Goal: Information Seeking & Learning: Check status

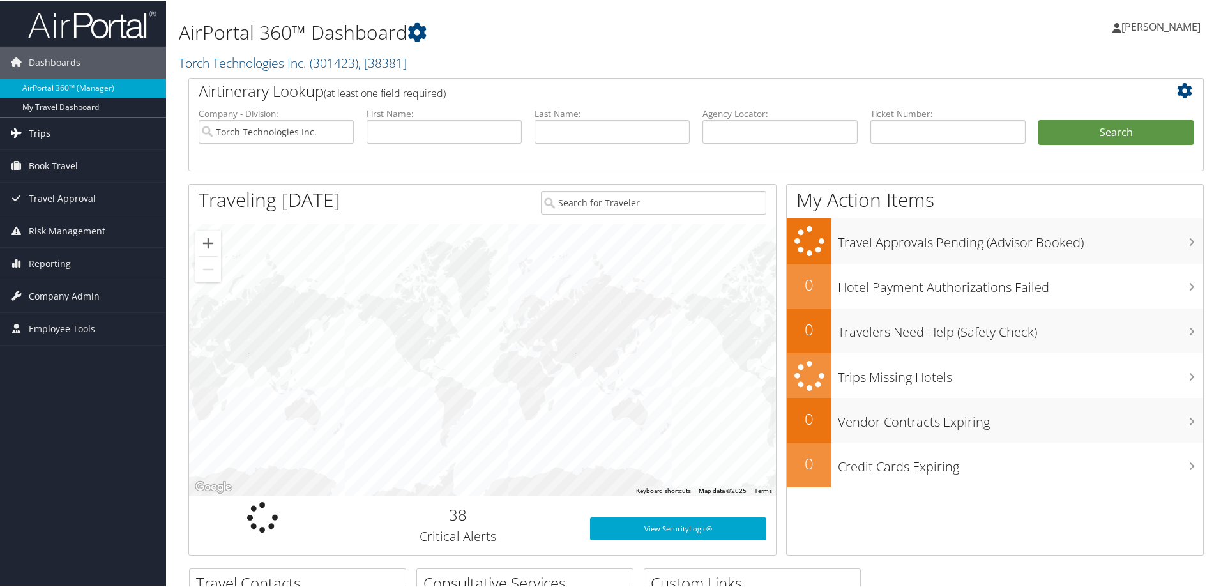
click at [31, 128] on span "Trips" at bounding box center [40, 132] width 22 height 32
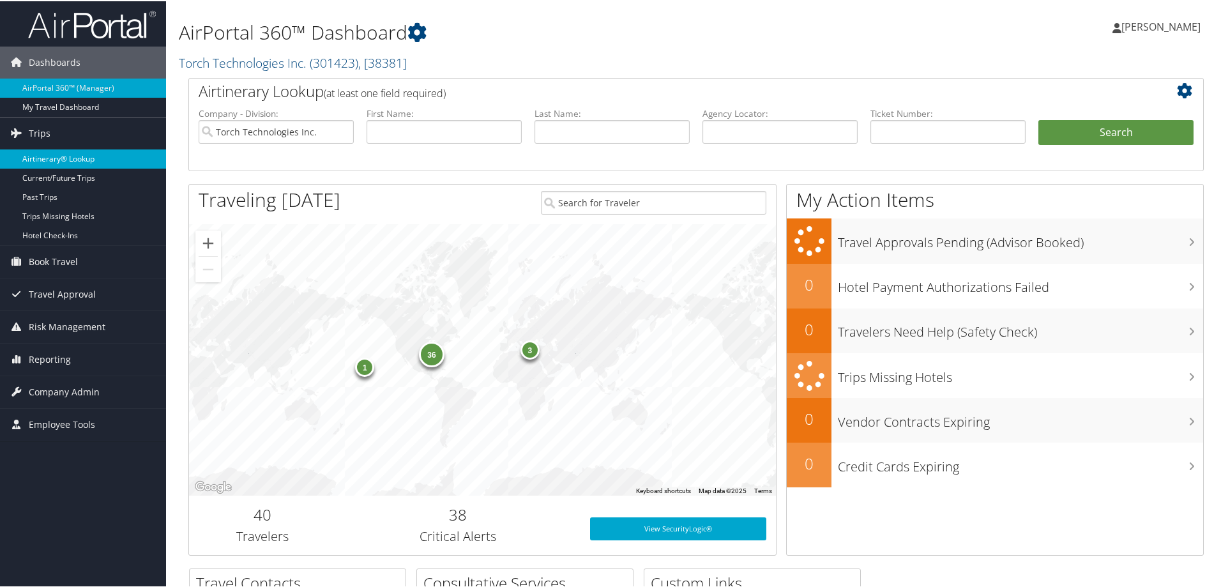
click at [89, 156] on link "Airtinerary® Lookup" at bounding box center [83, 157] width 166 height 19
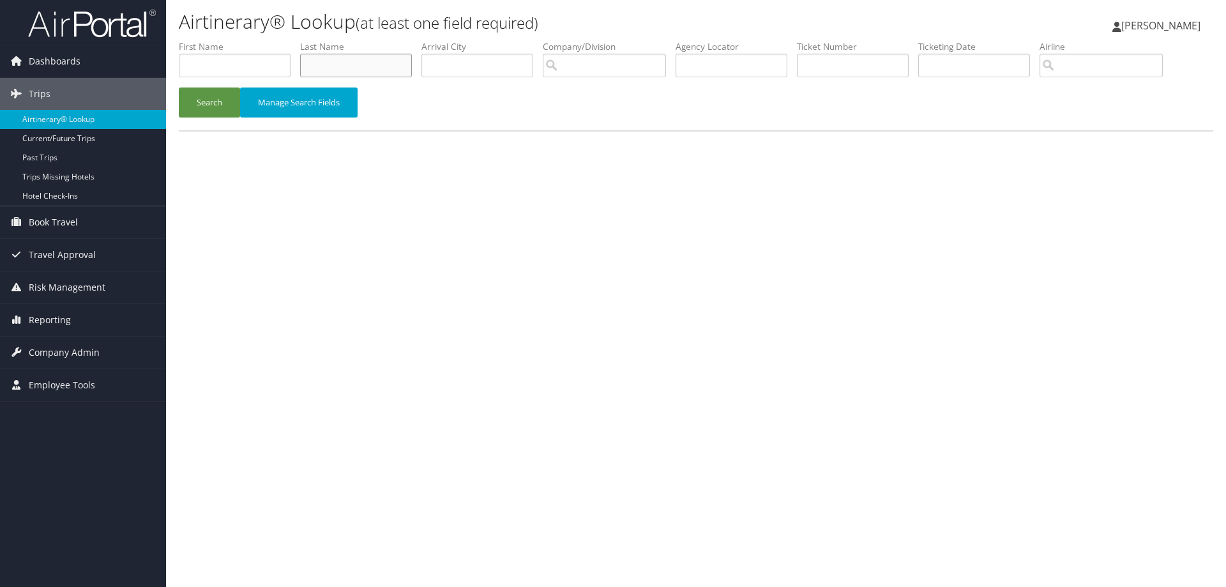
click at [337, 69] on input "text" at bounding box center [356, 66] width 112 height 24
click at [224, 100] on button "Search" at bounding box center [209, 102] width 61 height 30
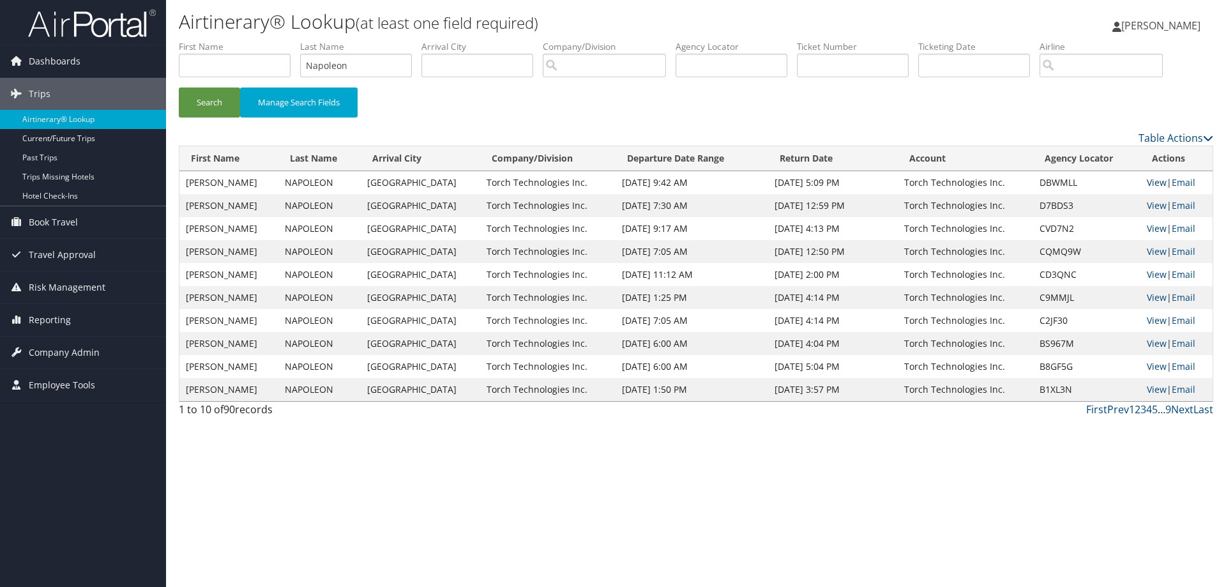
click at [1147, 179] on link "View" at bounding box center [1157, 182] width 20 height 12
click at [1148, 205] on link "View" at bounding box center [1157, 205] width 20 height 12
click at [1151, 183] on link "View" at bounding box center [1157, 182] width 20 height 12
drag, startPoint x: 379, startPoint y: 64, endPoint x: 231, endPoint y: 90, distance: 151.1
click at [232, 90] on form "First Name Last Name Napoleon Departure City Arrival City Company/Division Airp…" at bounding box center [696, 84] width 1035 height 89
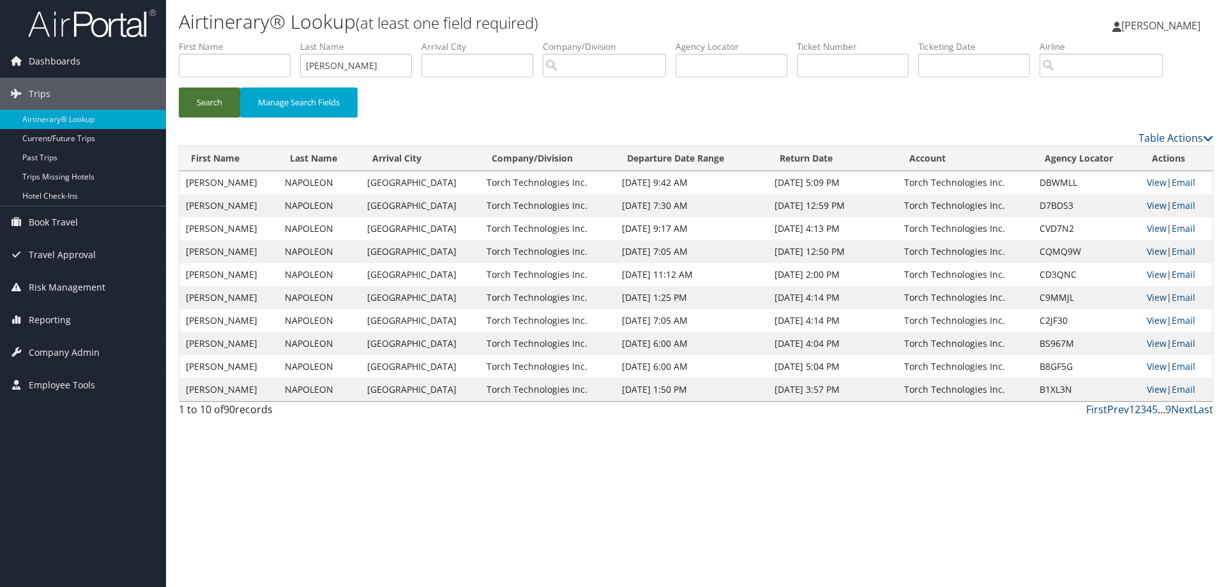
click at [222, 101] on button "Search" at bounding box center [209, 102] width 61 height 30
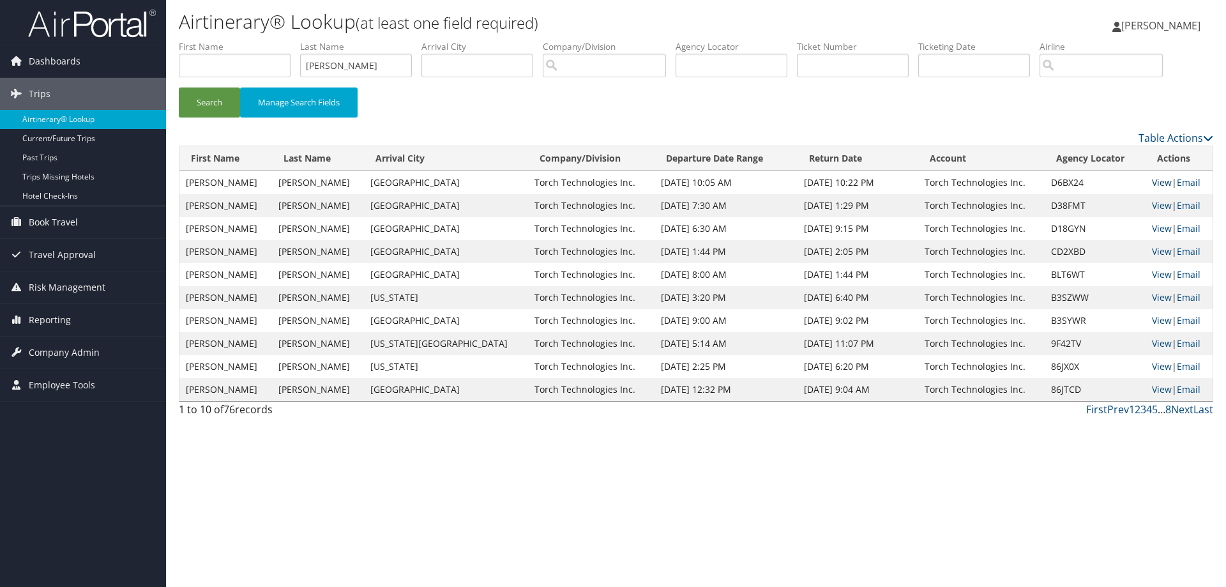
click at [1157, 183] on link "View" at bounding box center [1162, 182] width 20 height 12
click at [1153, 231] on link "View" at bounding box center [1162, 228] width 20 height 12
click at [1152, 182] on link "View" at bounding box center [1162, 182] width 20 height 12
drag, startPoint x: 355, startPoint y: 65, endPoint x: 280, endPoint y: 73, distance: 75.1
click at [280, 40] on ul "First Name Last Name Neveu Departure City Arrival City Company/Division Airport…" at bounding box center [696, 40] width 1035 height 0
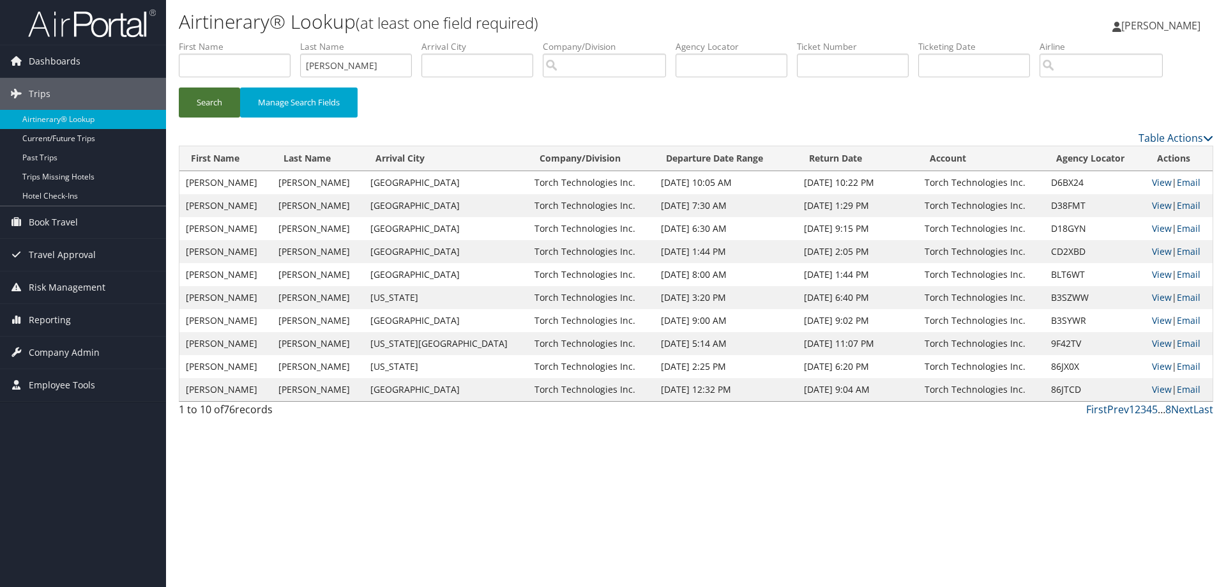
click at [217, 100] on button "Search" at bounding box center [209, 102] width 61 height 30
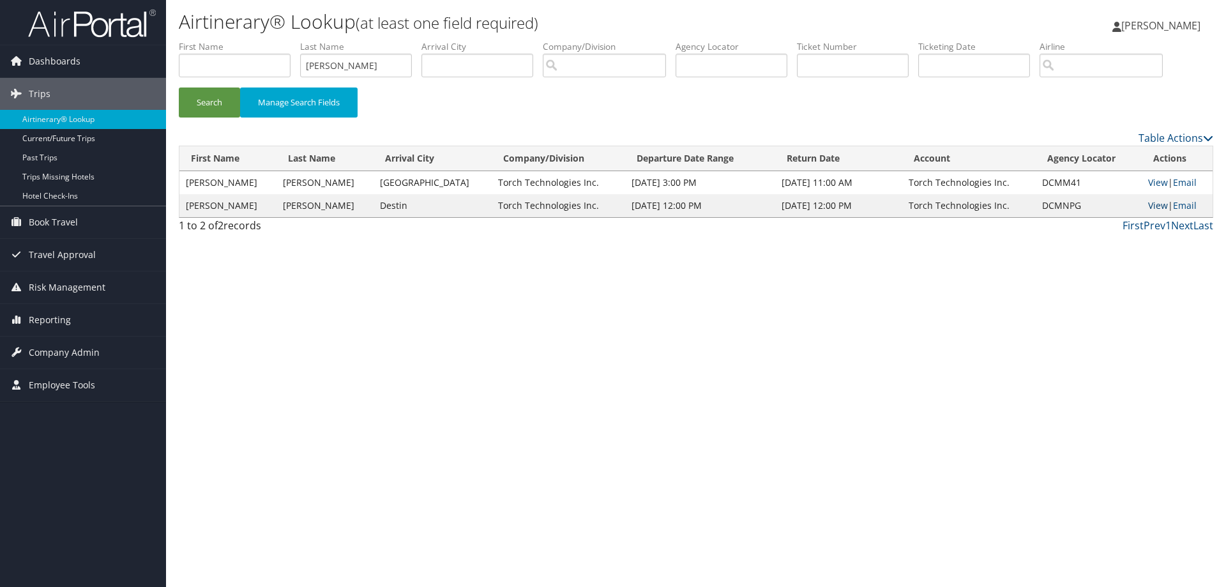
click at [1149, 204] on link "View" at bounding box center [1158, 205] width 20 height 12
click at [1148, 184] on link "View" at bounding box center [1158, 182] width 20 height 12
drag, startPoint x: 364, startPoint y: 68, endPoint x: 293, endPoint y: 70, distance: 70.9
click at [294, 40] on ul "First Name Last Name Nesbitt Departure City Arrival City Company/Division Airpo…" at bounding box center [696, 40] width 1035 height 0
click at [220, 96] on button "Search" at bounding box center [209, 102] width 61 height 30
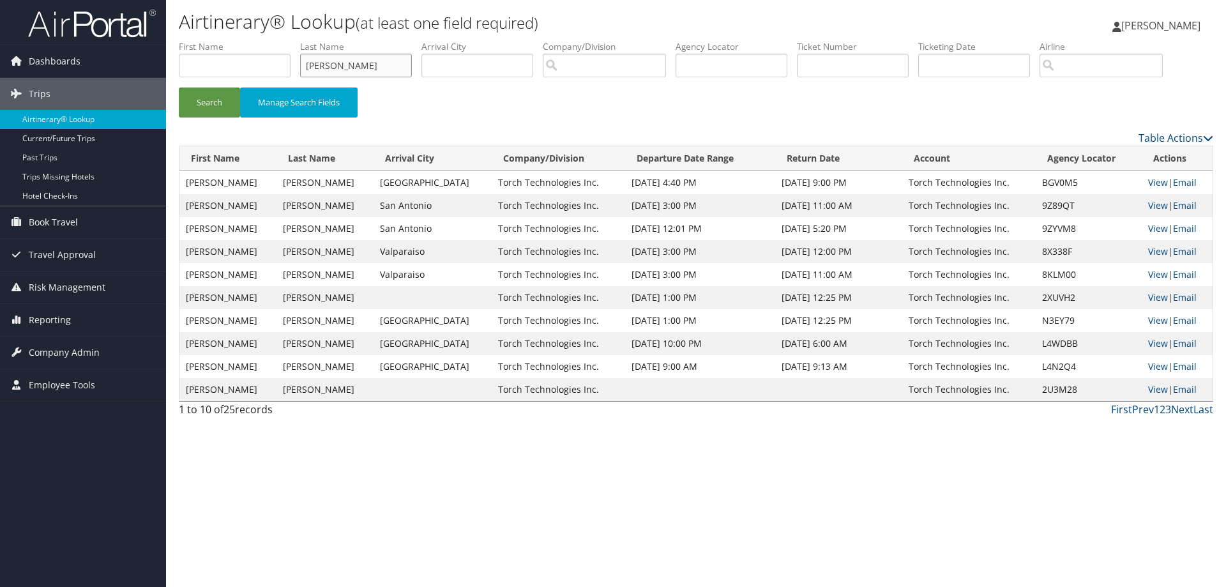
drag, startPoint x: 340, startPoint y: 68, endPoint x: 292, endPoint y: 68, distance: 47.9
click at [292, 40] on ul "First Name Last Name Neal Departure City Arrival City Company/Division Airport/…" at bounding box center [696, 40] width 1035 height 0
click at [213, 102] on button "Search" at bounding box center [209, 102] width 61 height 30
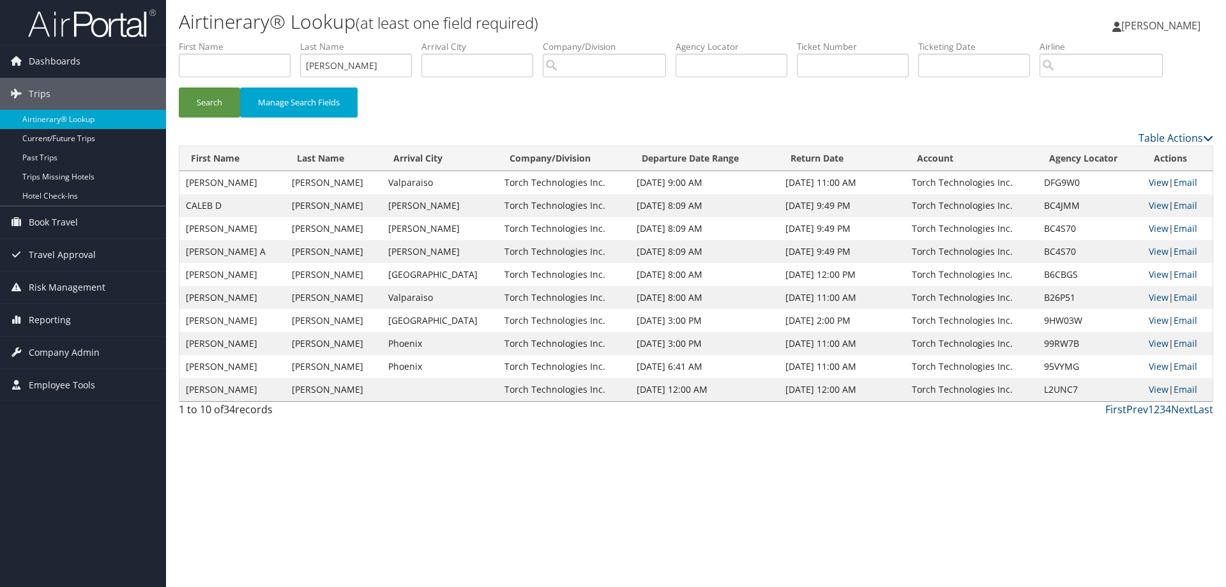
click at [1153, 179] on link "View" at bounding box center [1159, 182] width 20 height 12
drag, startPoint x: 372, startPoint y: 70, endPoint x: 261, endPoint y: 68, distance: 111.1
click at [265, 40] on ul "First Name Last Name Omelia Departure City Arrival City Company/Division Airpor…" at bounding box center [696, 40] width 1035 height 0
click at [218, 101] on button "Search" at bounding box center [209, 102] width 61 height 30
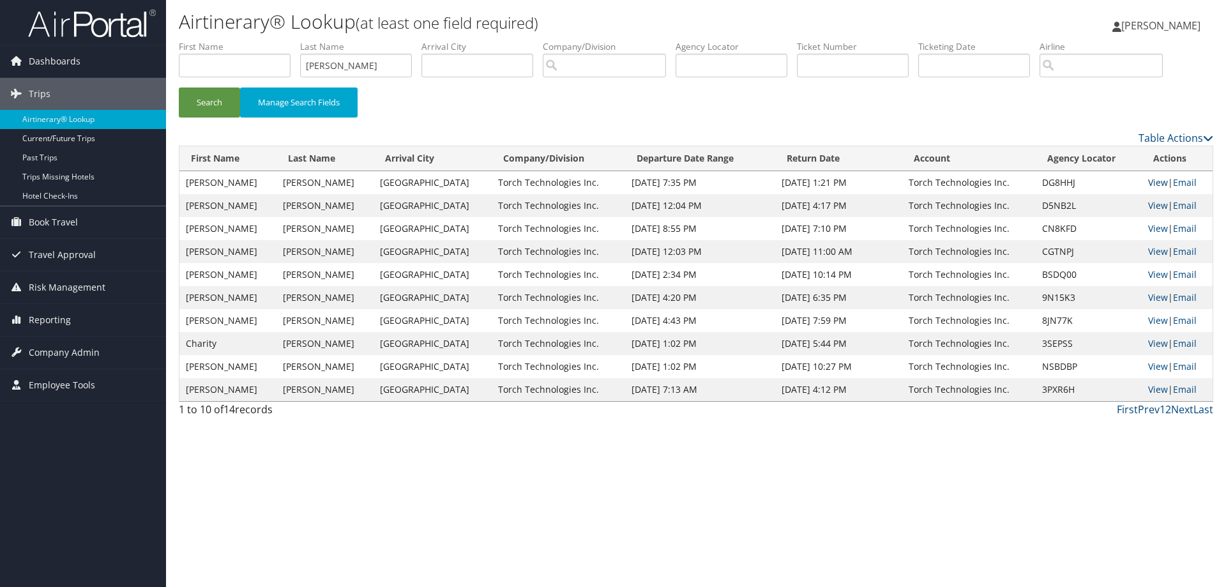
click at [1149, 182] on link "View" at bounding box center [1158, 182] width 20 height 12
drag, startPoint x: 367, startPoint y: 68, endPoint x: 269, endPoint y: 79, distance: 98.3
click at [273, 40] on ul "First Name Last Name Prather Departure City Arrival City Company/Division Airpo…" at bounding box center [696, 40] width 1035 height 0
click at [215, 104] on button "Search" at bounding box center [209, 102] width 61 height 30
click at [1152, 181] on link "View" at bounding box center [1159, 182] width 20 height 12
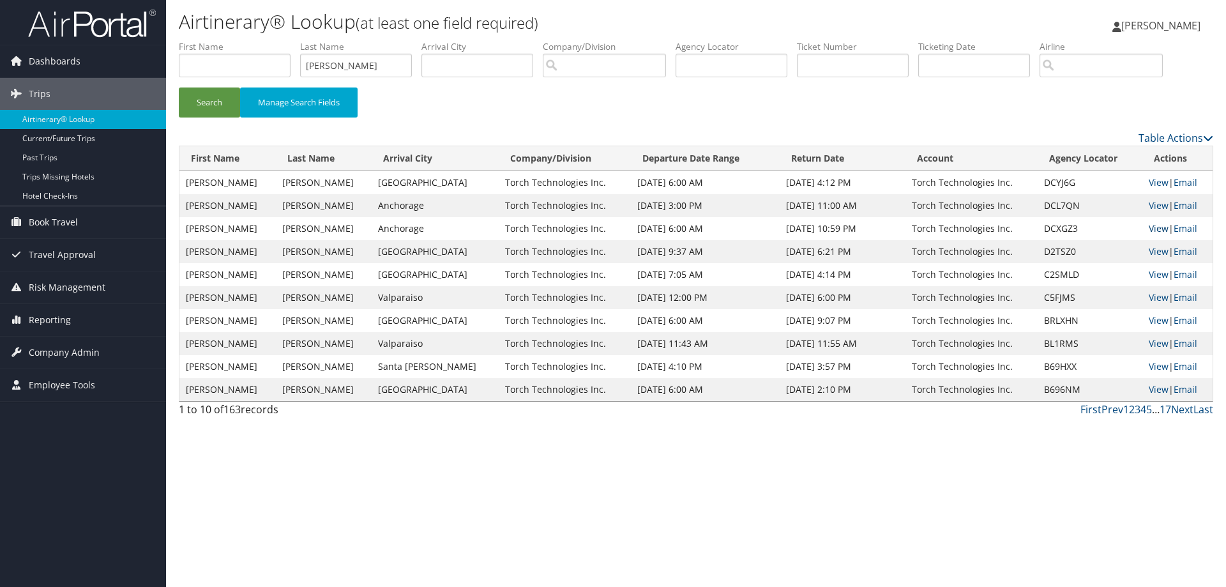
click at [1151, 226] on link "View" at bounding box center [1159, 228] width 20 height 12
click at [1151, 205] on link "View" at bounding box center [1159, 205] width 20 height 12
drag, startPoint x: 379, startPoint y: 66, endPoint x: 277, endPoint y: 64, distance: 102.2
click at [279, 40] on ul "First Name Last Name Prieto Departure City Arrival City Company/Division Airpor…" at bounding box center [696, 40] width 1035 height 0
click at [217, 103] on button "Search" at bounding box center [209, 102] width 61 height 30
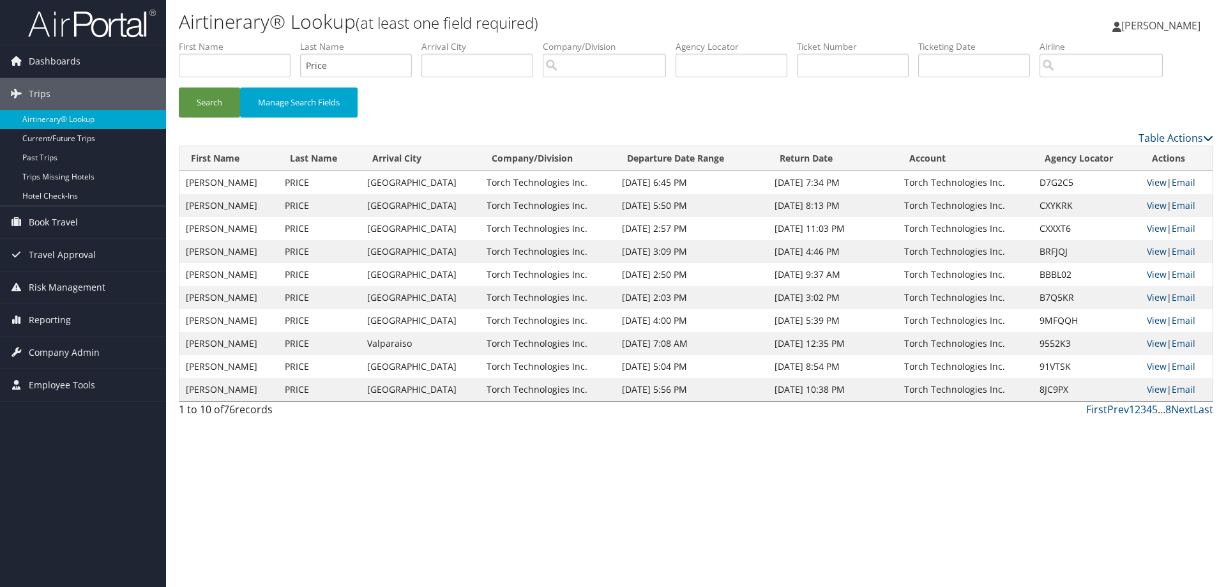
click at [1153, 181] on link "View" at bounding box center [1157, 182] width 20 height 12
drag, startPoint x: 342, startPoint y: 70, endPoint x: 268, endPoint y: 87, distance: 75.9
click at [268, 40] on ul "First Name Last Name Price Departure City Arrival City Company/Division Airport…" at bounding box center [696, 40] width 1035 height 0
click at [223, 100] on button "Search" at bounding box center [209, 102] width 61 height 30
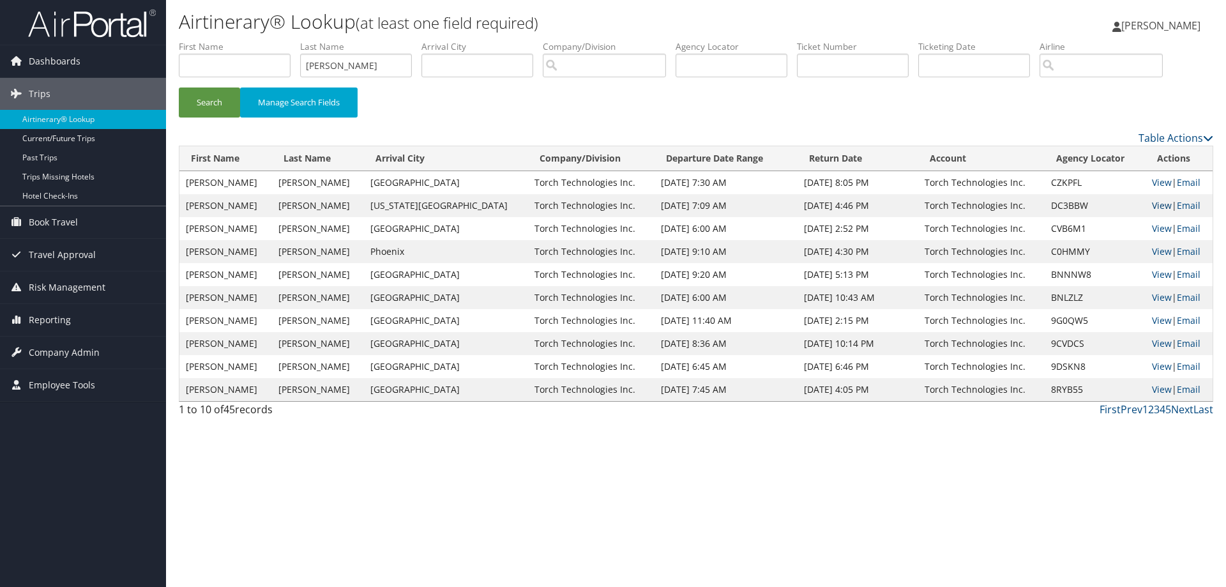
click at [1155, 204] on link "View" at bounding box center [1162, 205] width 20 height 12
drag, startPoint x: 357, startPoint y: 65, endPoint x: 281, endPoint y: 70, distance: 76.1
click at [282, 40] on ul "First Name Last Name Parker Departure City Arrival City Company/Division Airpor…" at bounding box center [696, 40] width 1035 height 0
click at [211, 102] on button "Search" at bounding box center [209, 102] width 61 height 30
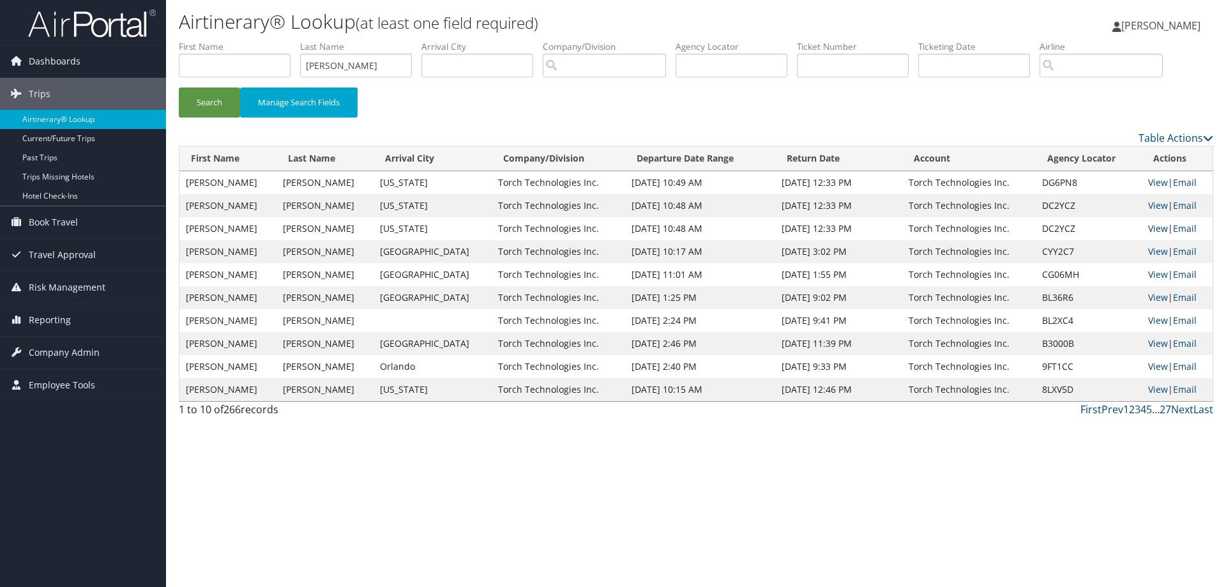
click at [1148, 229] on link "View" at bounding box center [1158, 228] width 20 height 12
click at [1154, 205] on link "View" at bounding box center [1158, 205] width 20 height 12
click at [1150, 181] on link "View" at bounding box center [1158, 182] width 20 height 12
drag, startPoint x: 349, startPoint y: 63, endPoint x: 247, endPoint y: 72, distance: 101.9
click at [247, 40] on ul "First Name Last Name Peters Departure City Arrival City Company/Division Airpor…" at bounding box center [696, 40] width 1035 height 0
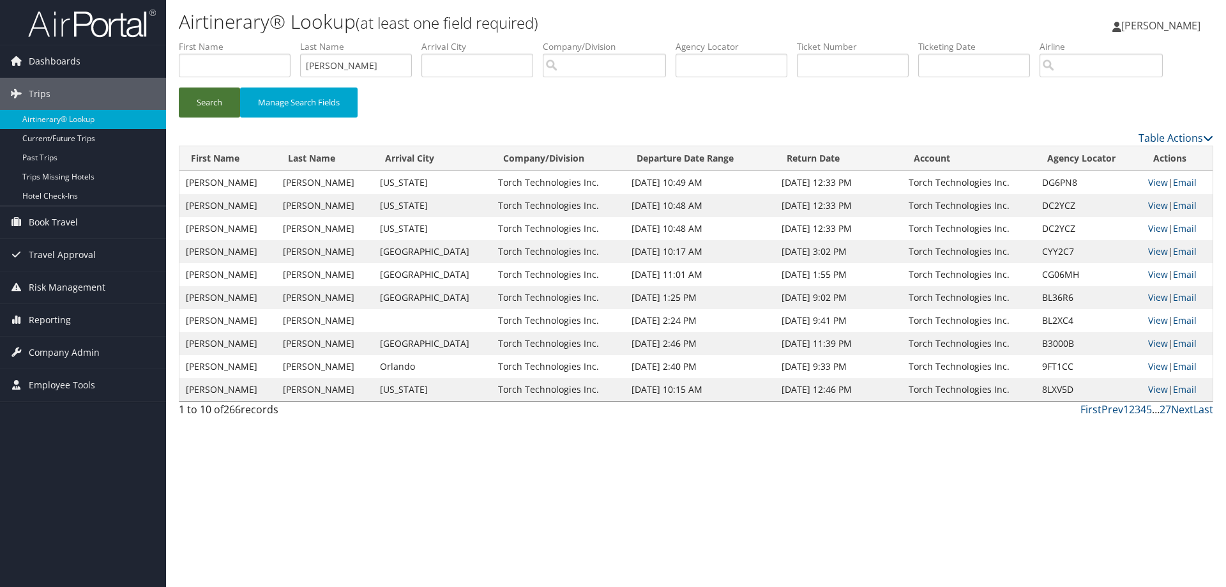
click at [208, 106] on button "Search" at bounding box center [209, 102] width 61 height 30
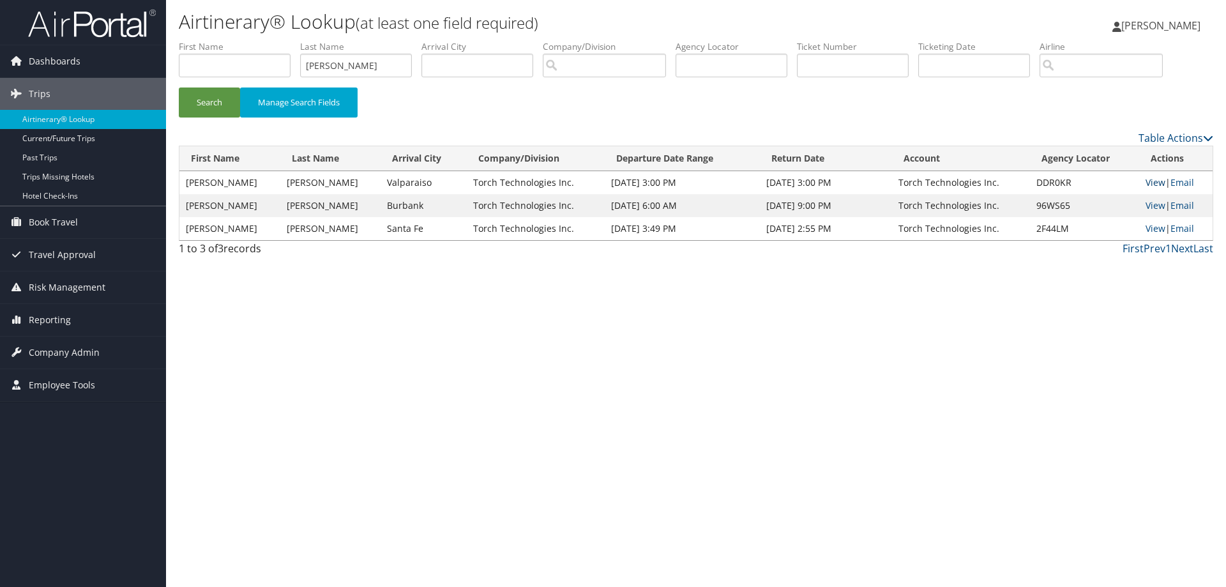
click at [1152, 183] on link "View" at bounding box center [1156, 182] width 20 height 12
drag, startPoint x: 377, startPoint y: 67, endPoint x: 290, endPoint y: 65, distance: 87.5
click at [290, 40] on ul "First Name Last Name Polakowski Departure City Arrival City Company/Division Ai…" at bounding box center [696, 40] width 1035 height 0
type input "Porter"
click at [215, 100] on button "Search" at bounding box center [209, 102] width 61 height 30
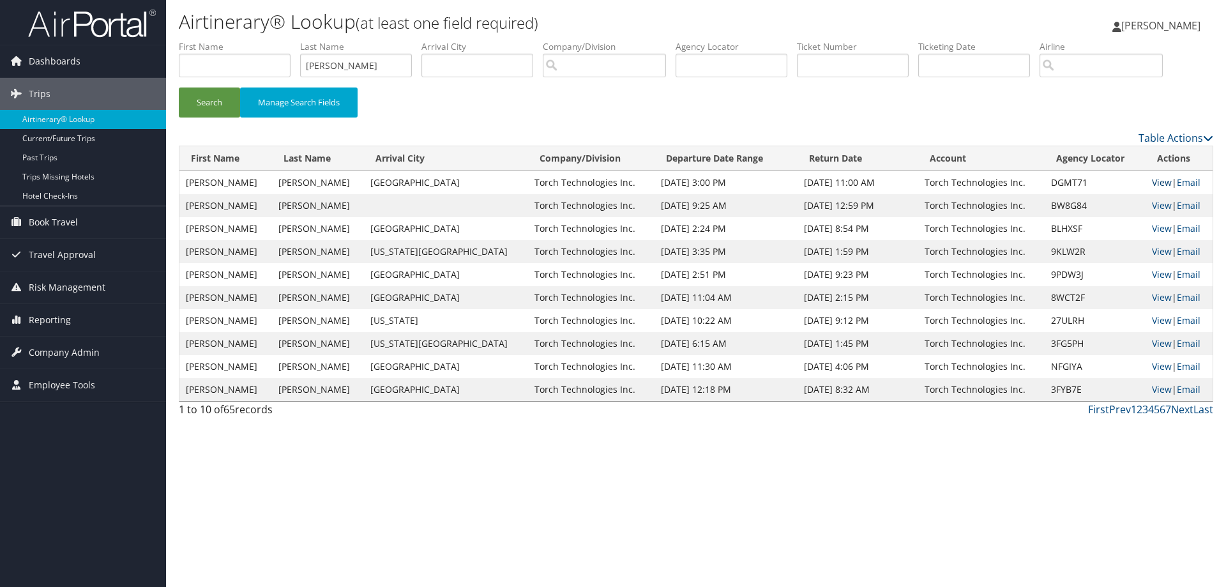
click at [1152, 183] on link "View" at bounding box center [1162, 182] width 20 height 12
click at [1166, 32] on span "[PERSON_NAME]" at bounding box center [1160, 26] width 79 height 14
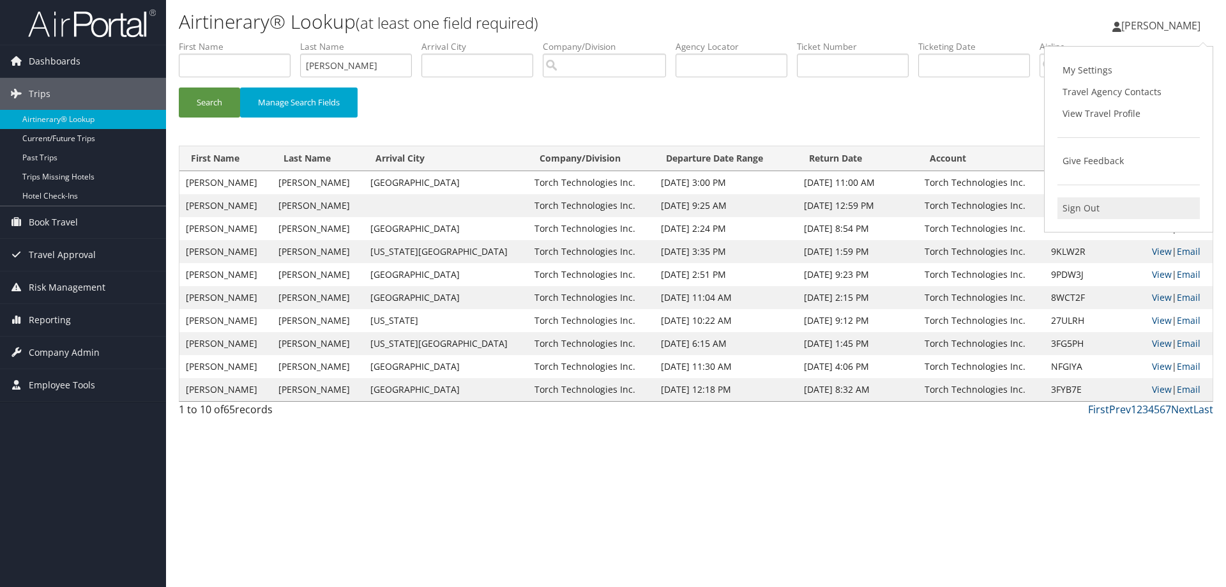
click at [1082, 205] on link "Sign Out" at bounding box center [1129, 208] width 142 height 22
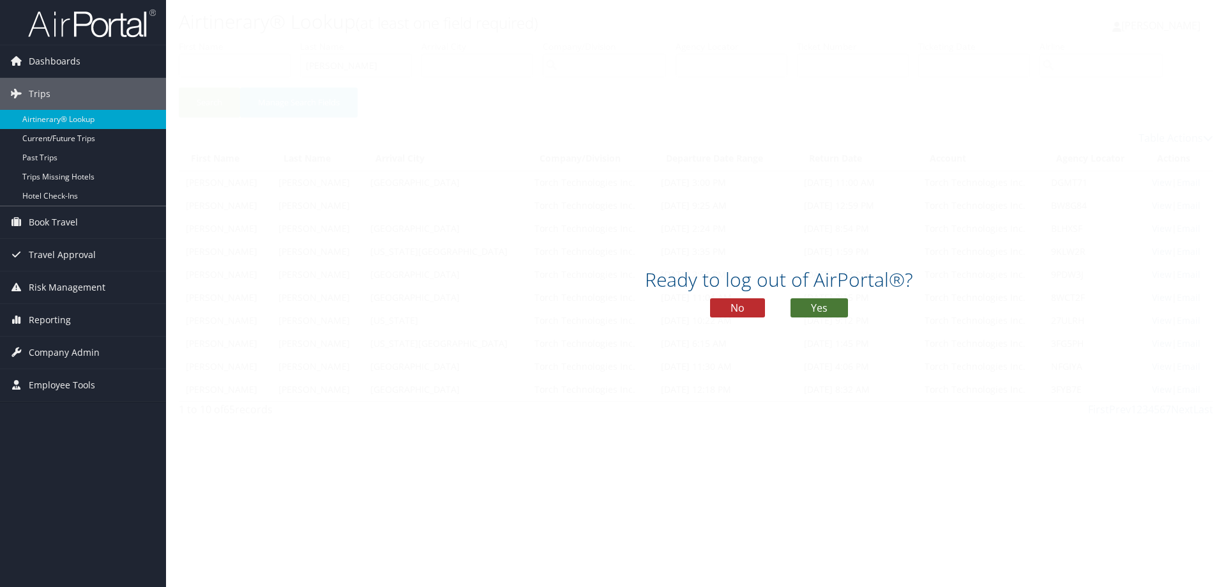
click at [836, 305] on button "Yes" at bounding box center [819, 307] width 57 height 19
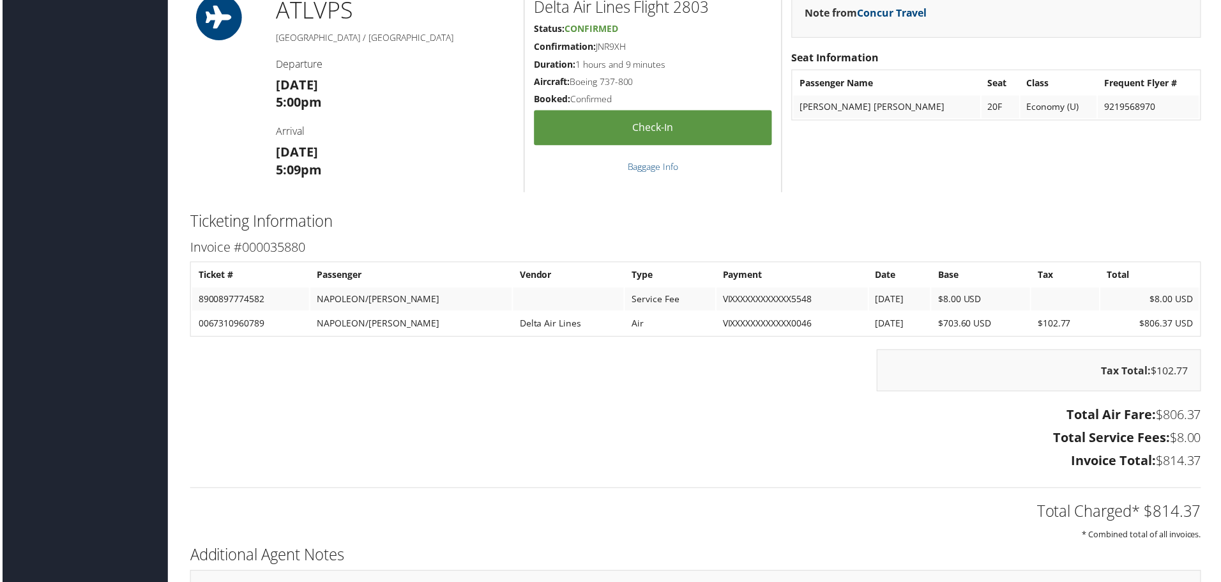
scroll to position [1660, 0]
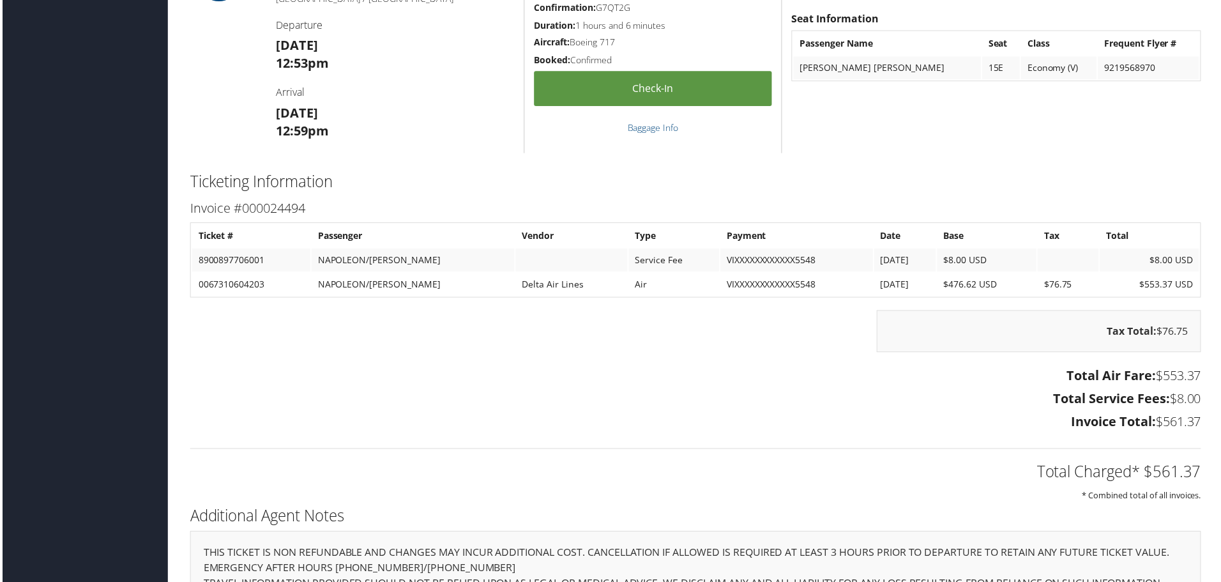
scroll to position [1469, 0]
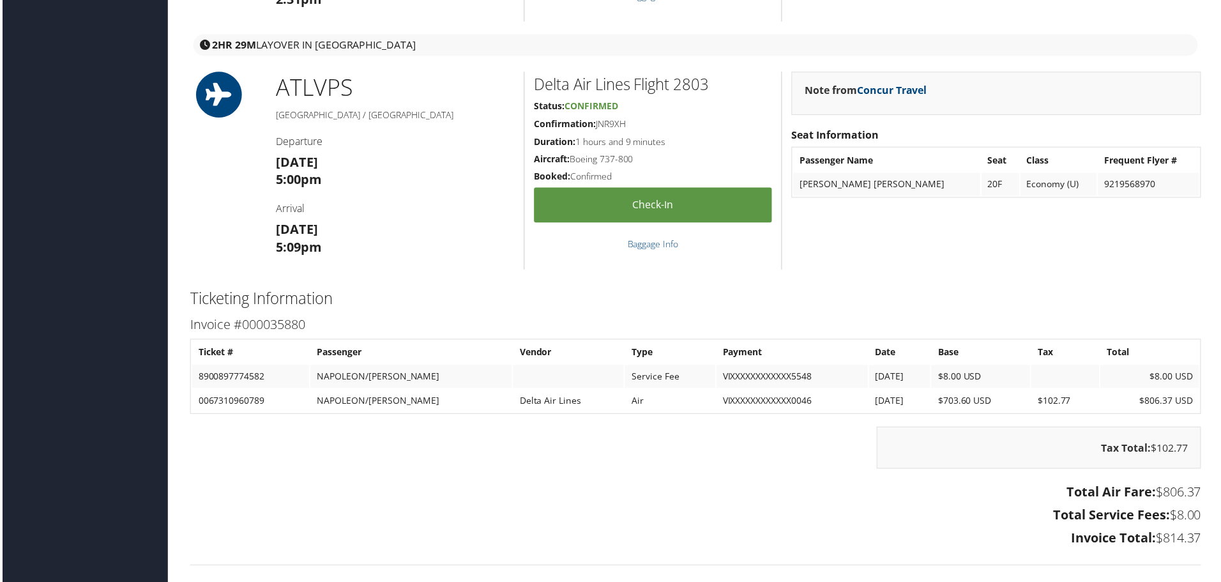
scroll to position [1597, 0]
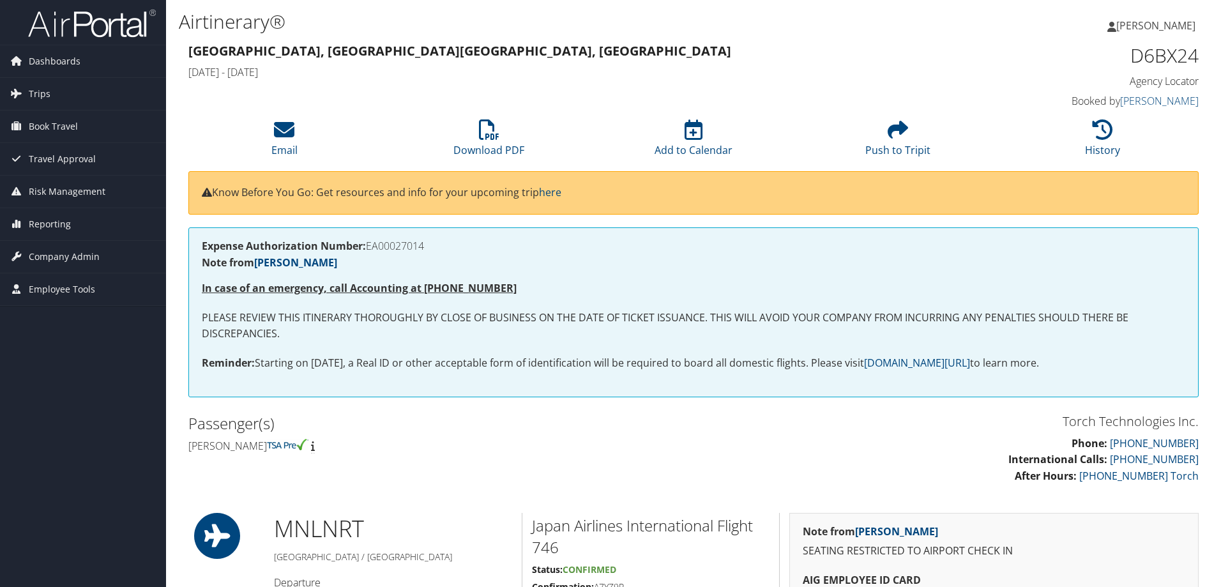
scroll to position [1531, 0]
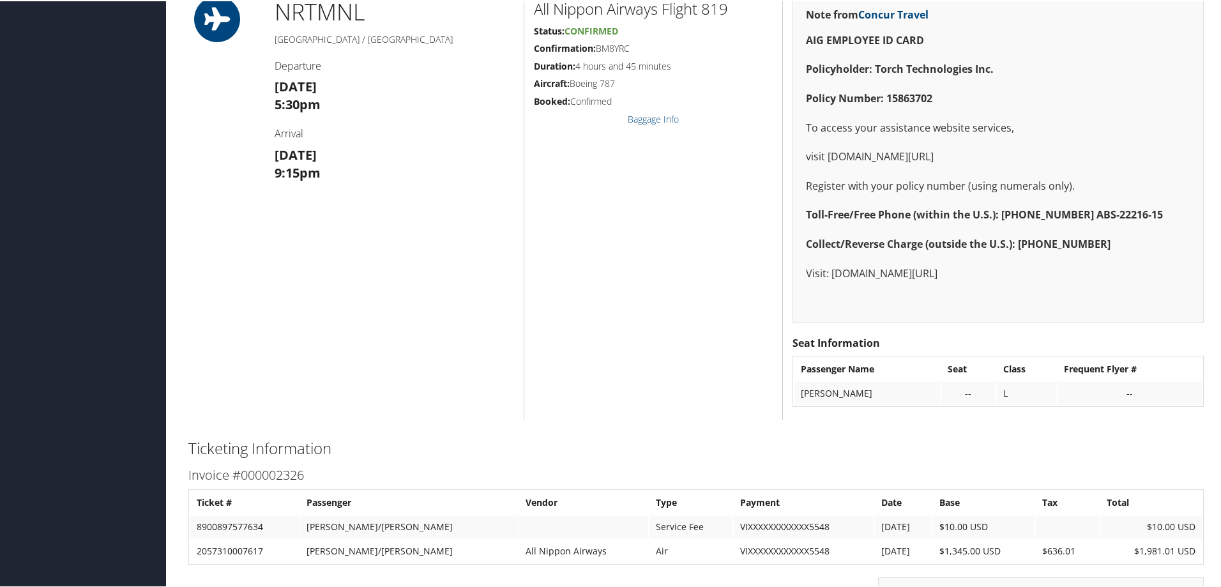
scroll to position [1213, 0]
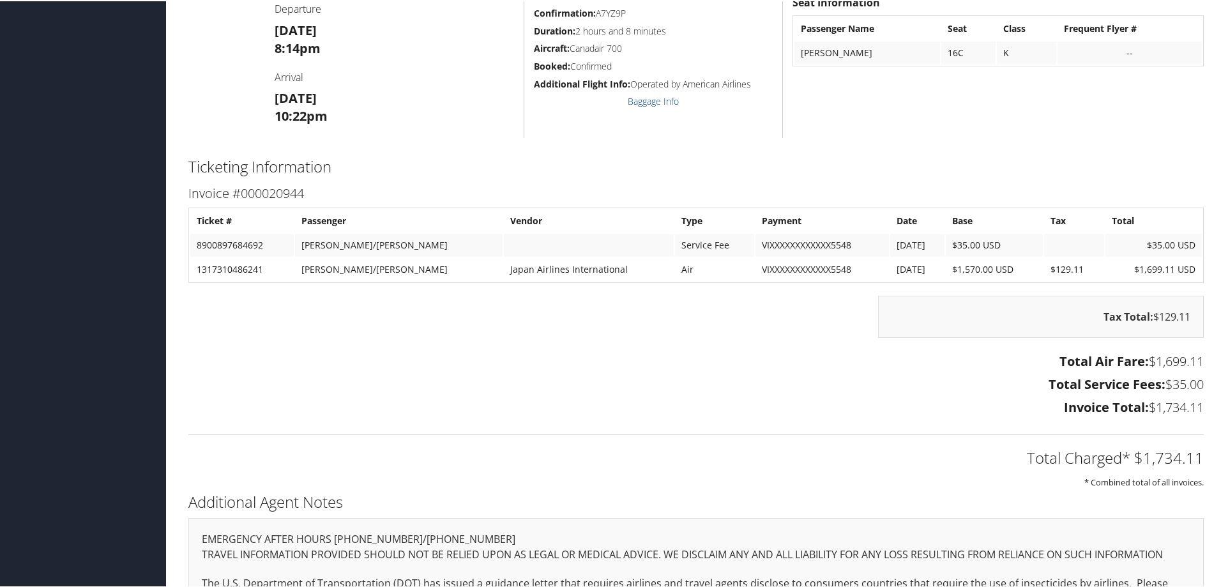
scroll to position [1469, 0]
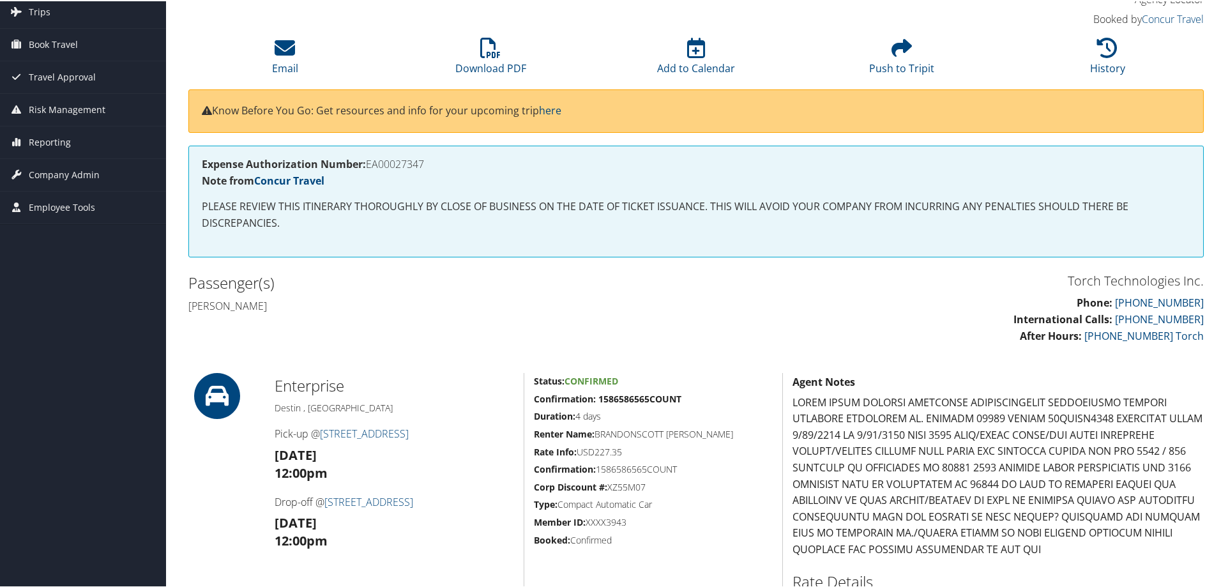
scroll to position [52, 0]
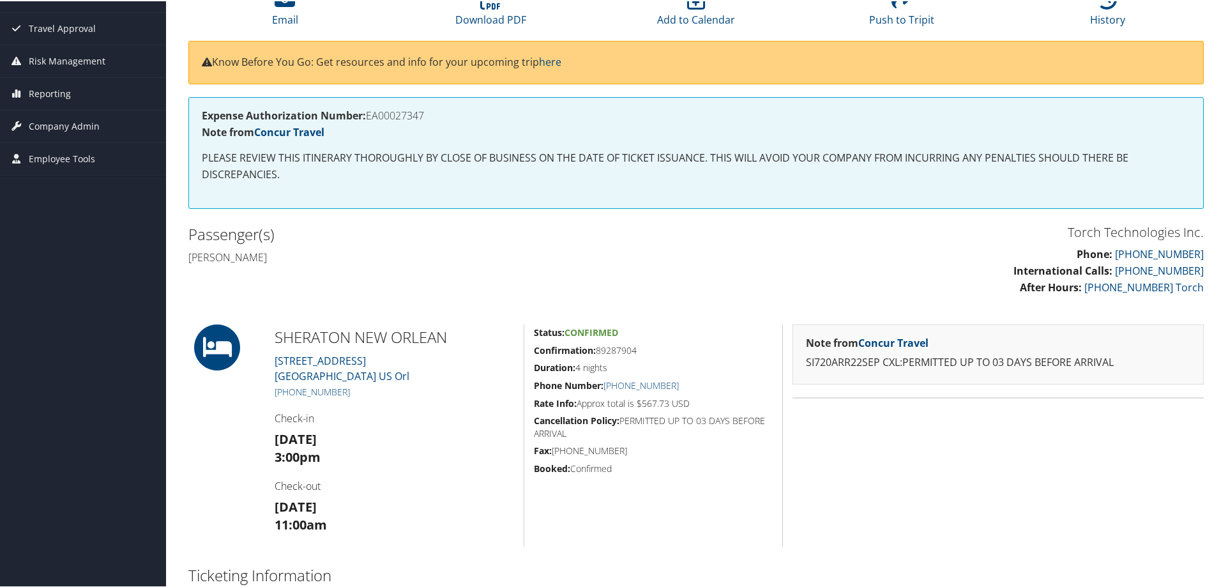
scroll to position [128, 0]
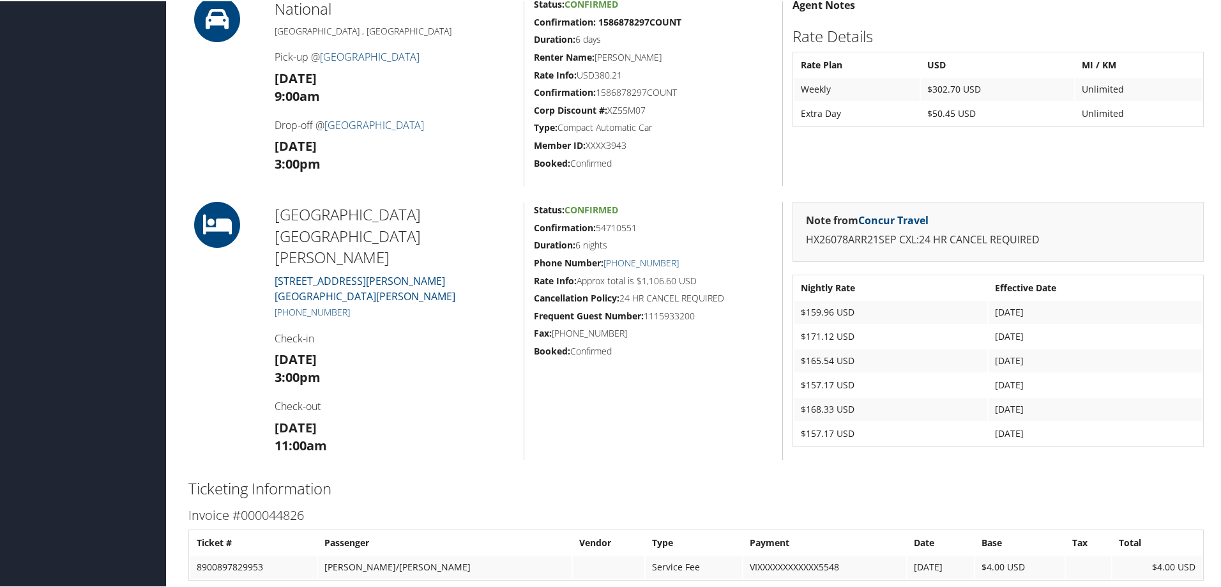
scroll to position [511, 0]
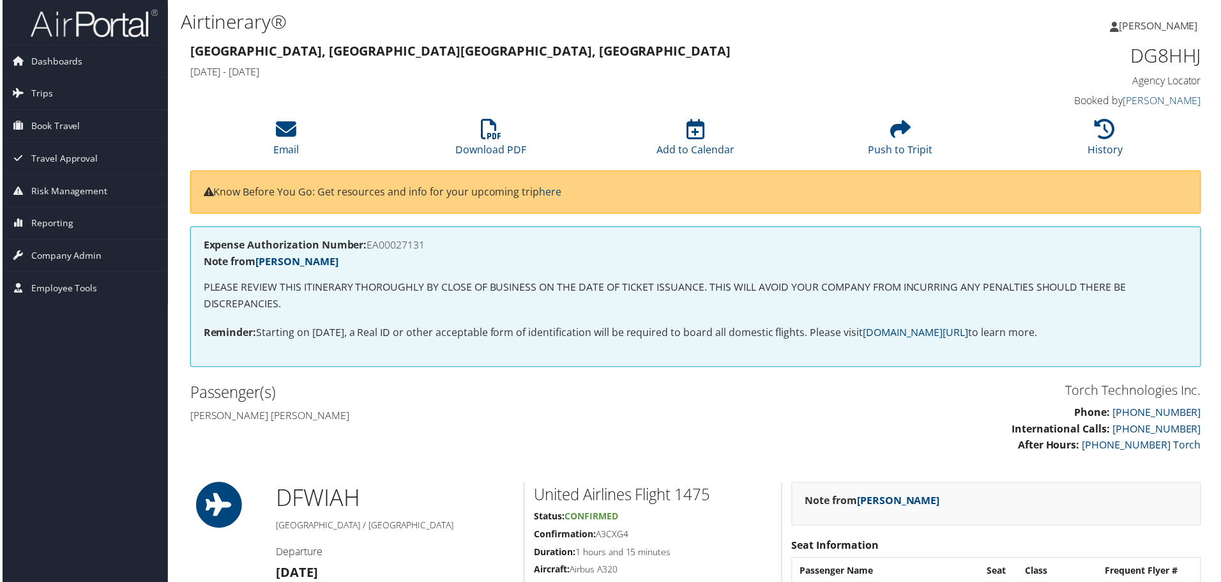
click at [383, 423] on h4 "Kendall douglas Prather" at bounding box center [437, 417] width 498 height 14
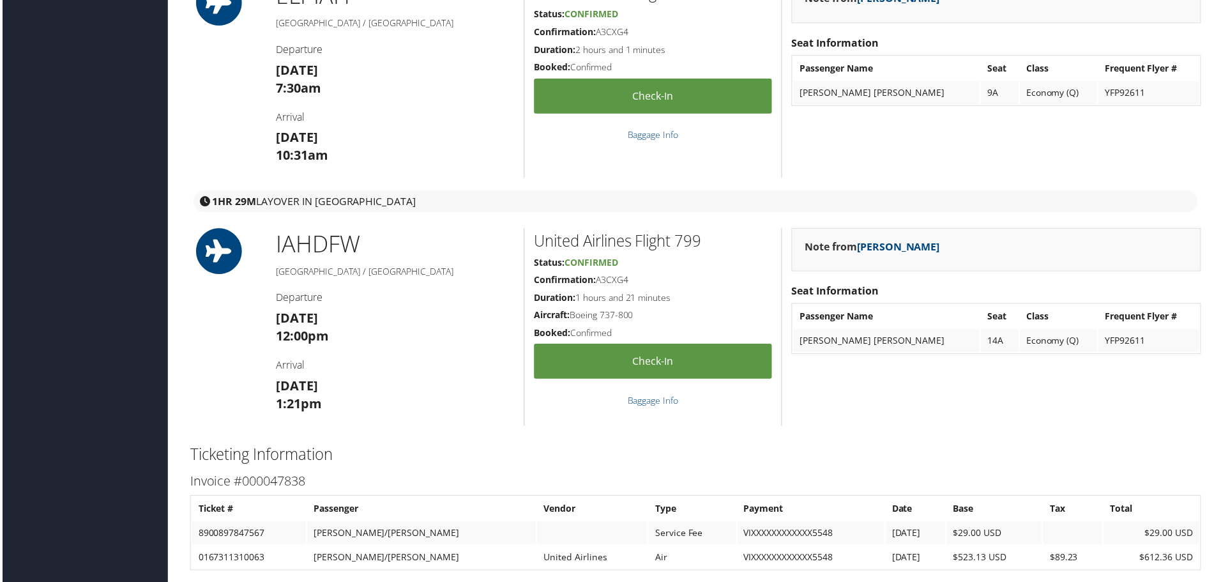
scroll to position [1533, 0]
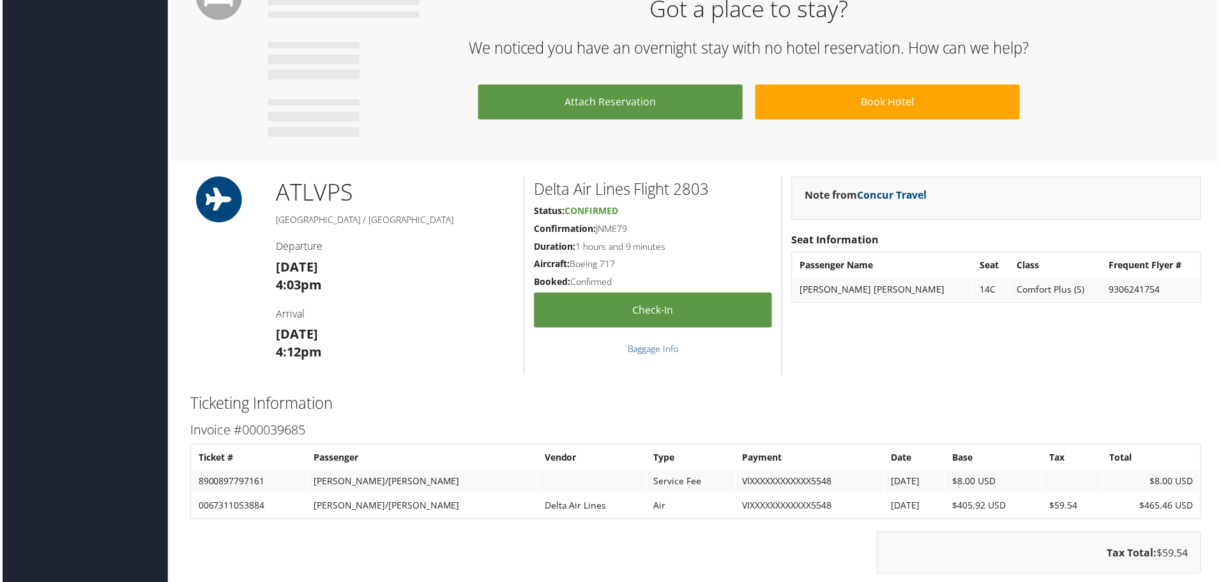
scroll to position [718, 0]
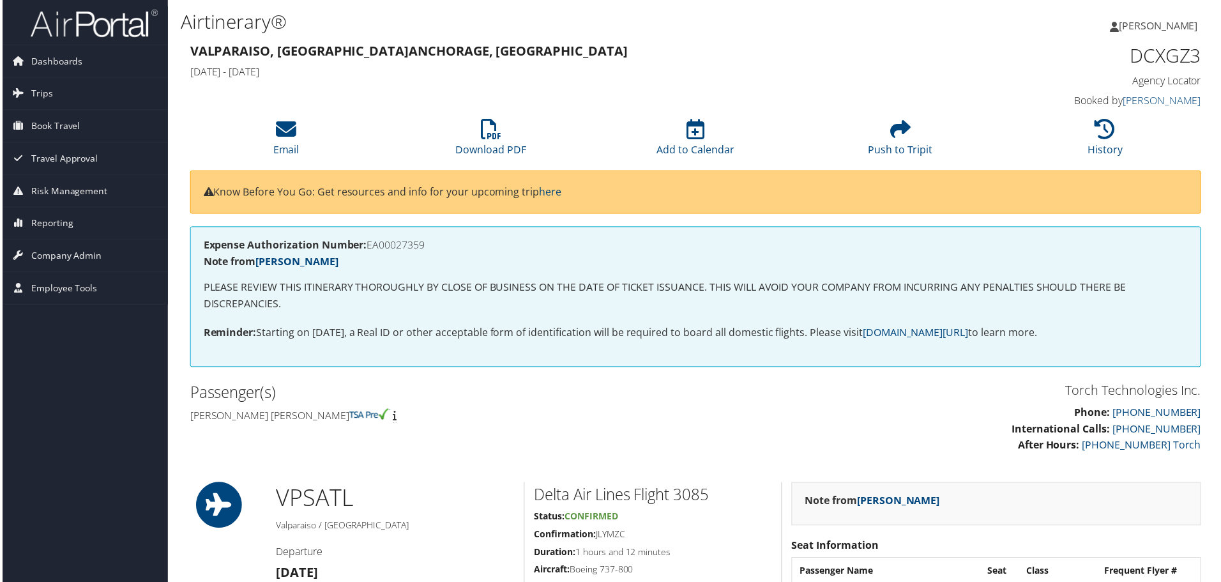
click at [469, 381] on div "Passenger(s) [PERSON_NAME] [PERSON_NAME]" at bounding box center [437, 405] width 517 height 48
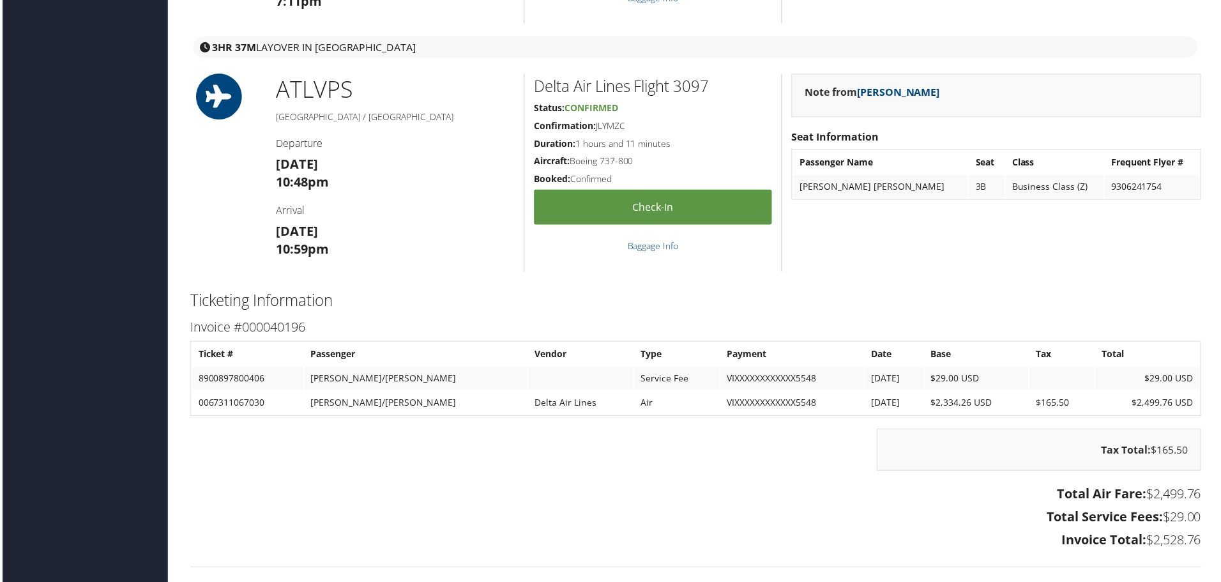
scroll to position [1788, 0]
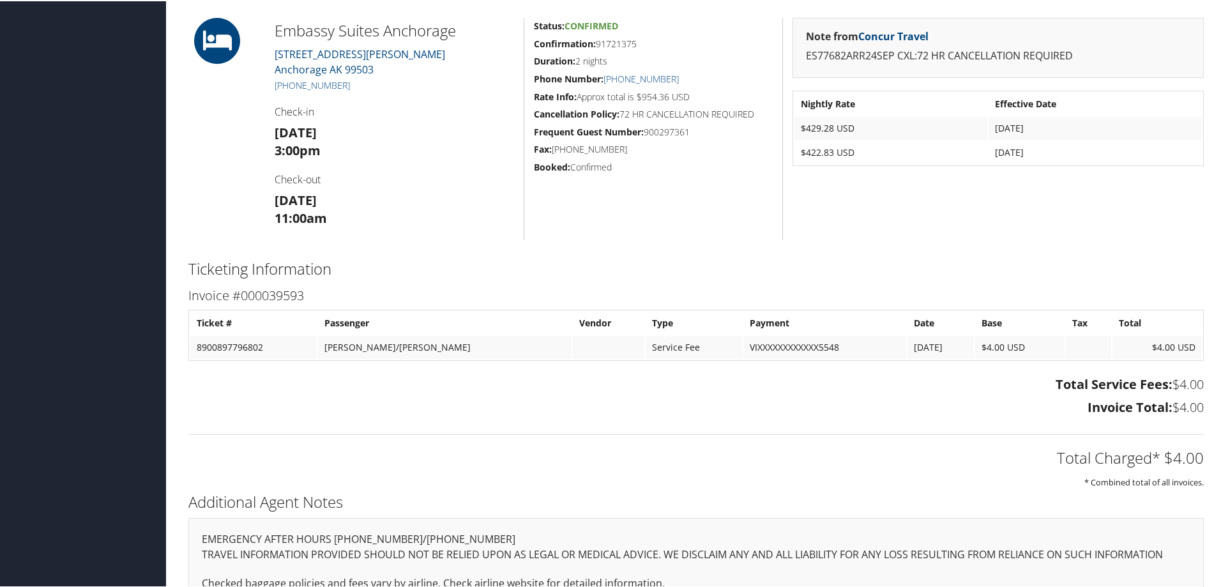
scroll to position [447, 0]
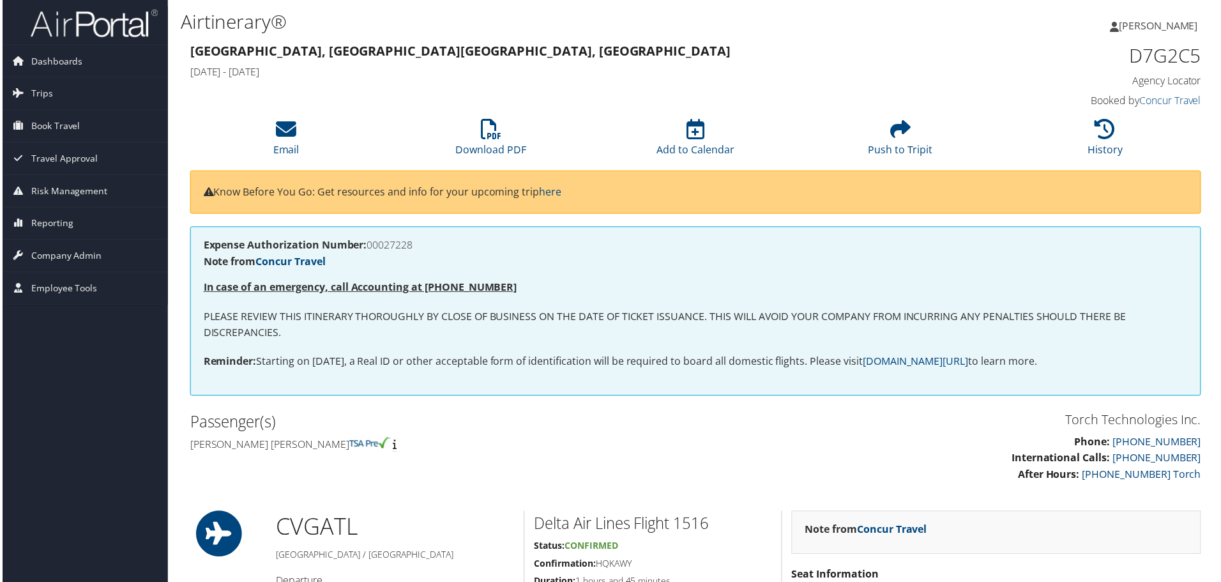
click at [900, 314] on p "PLEASE REVIEW THIS ITINERARY THOROUGHLY BY CLOSE OF BUSINESS ON THE DATE OF TIC…" at bounding box center [696, 326] width 989 height 33
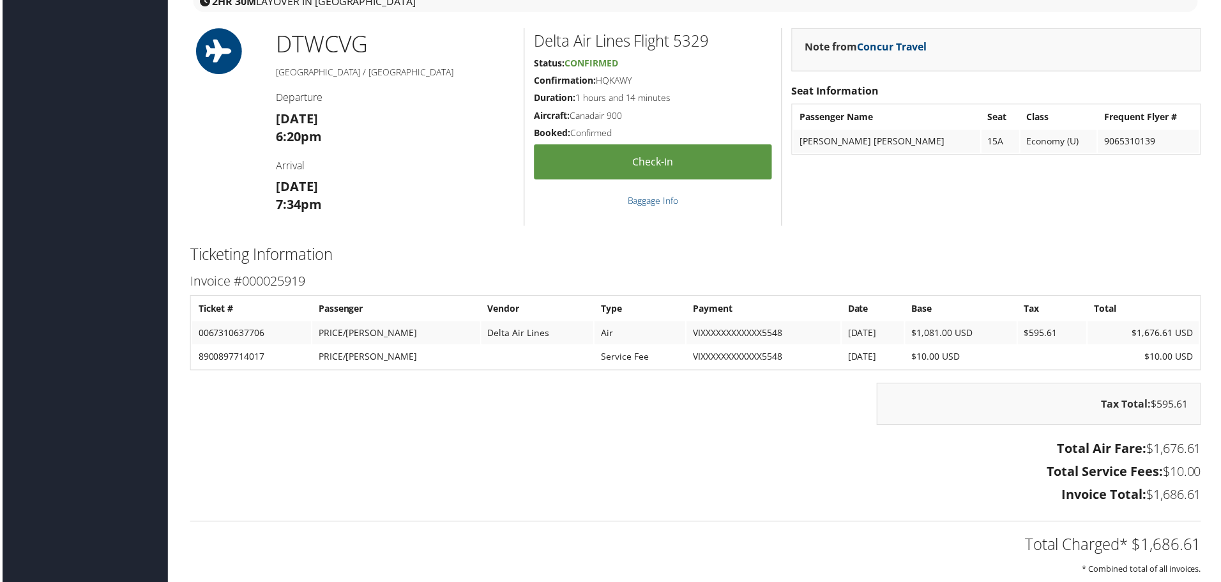
scroll to position [2874, 0]
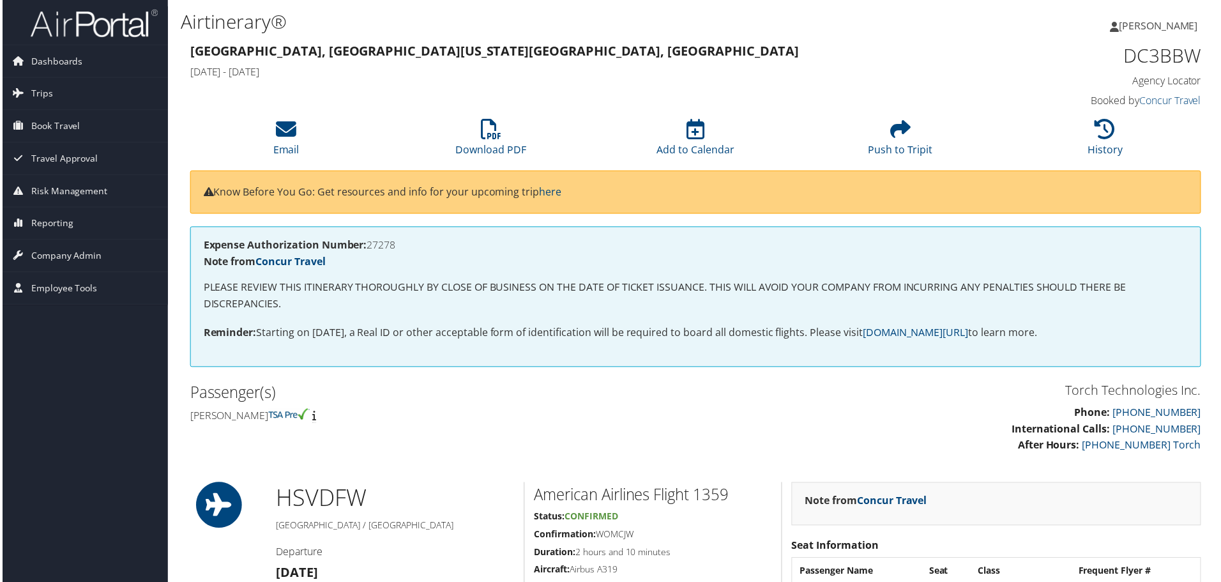
click at [519, 397] on h2 "Passenger(s)" at bounding box center [437, 394] width 498 height 22
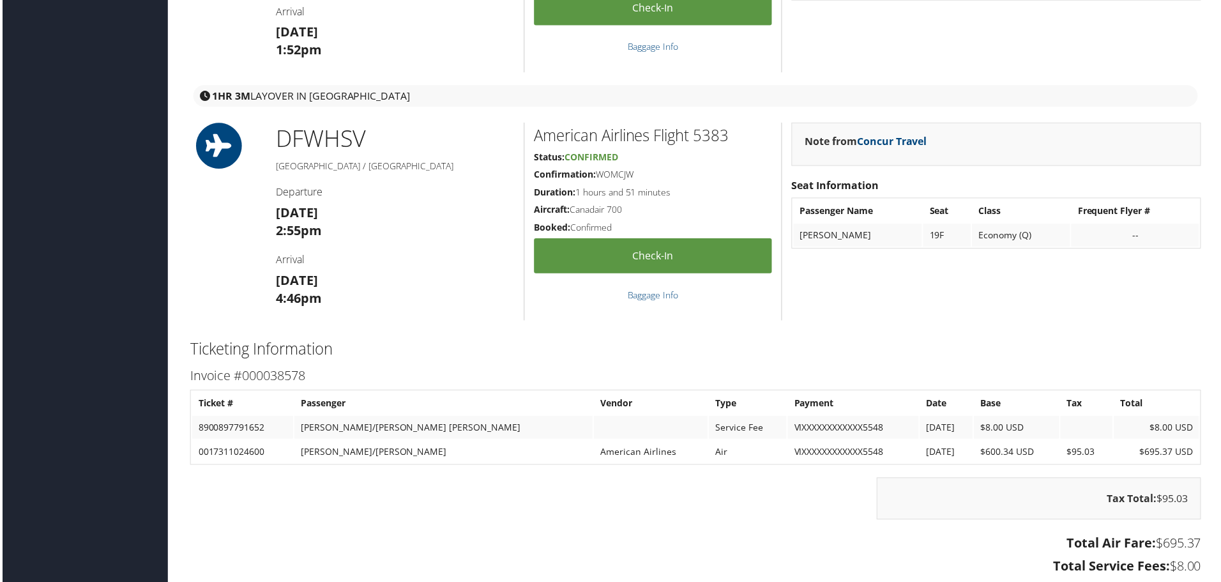
scroll to position [1660, 0]
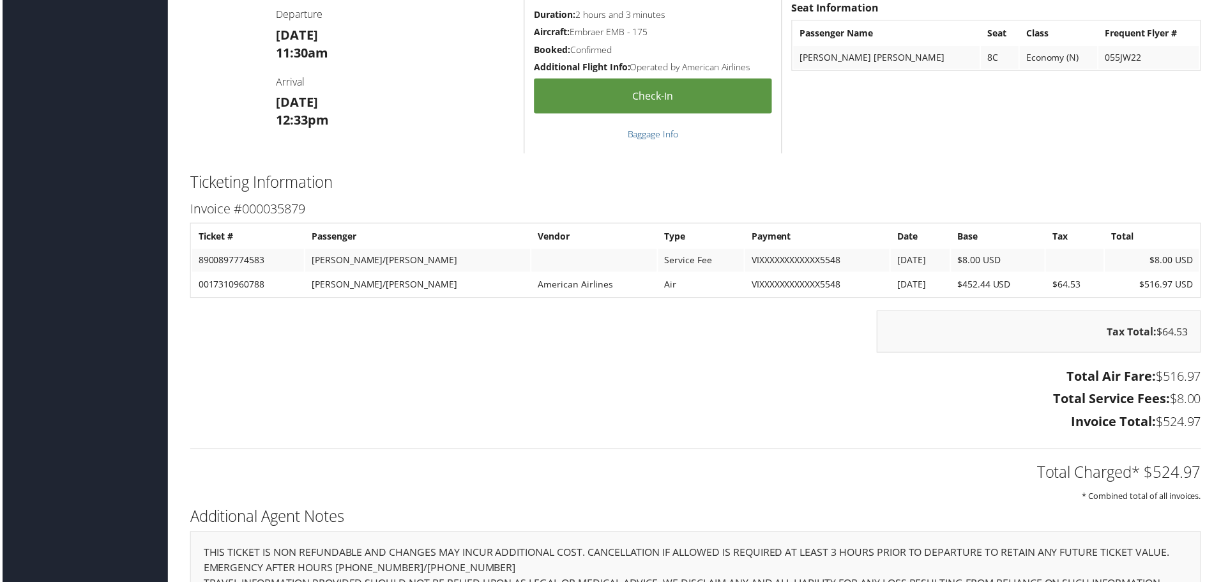
scroll to position [1217, 0]
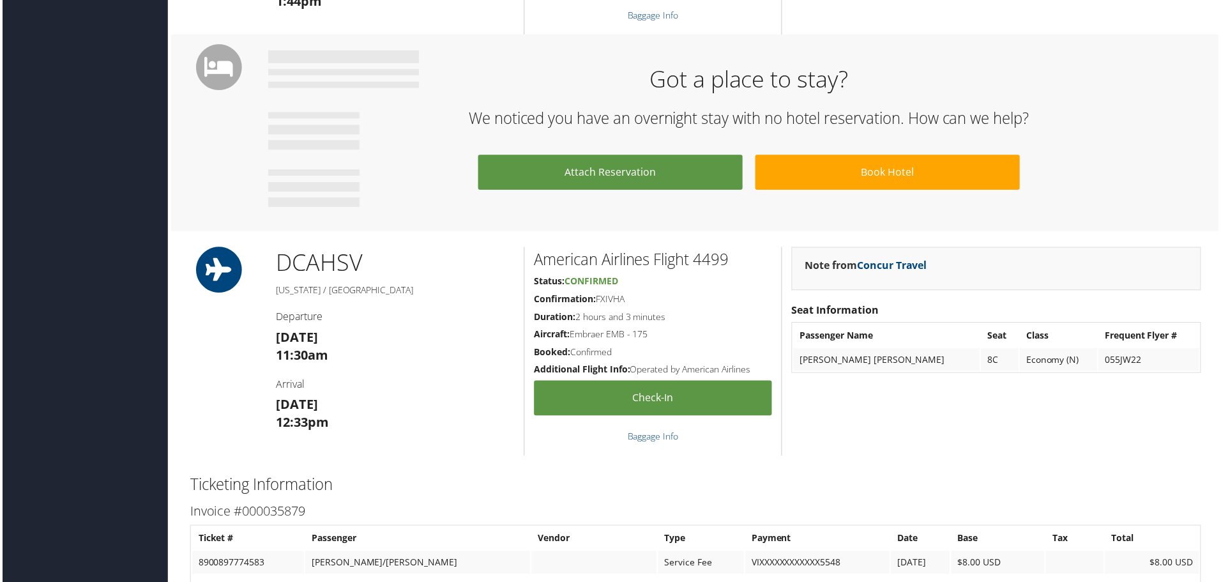
scroll to position [894, 0]
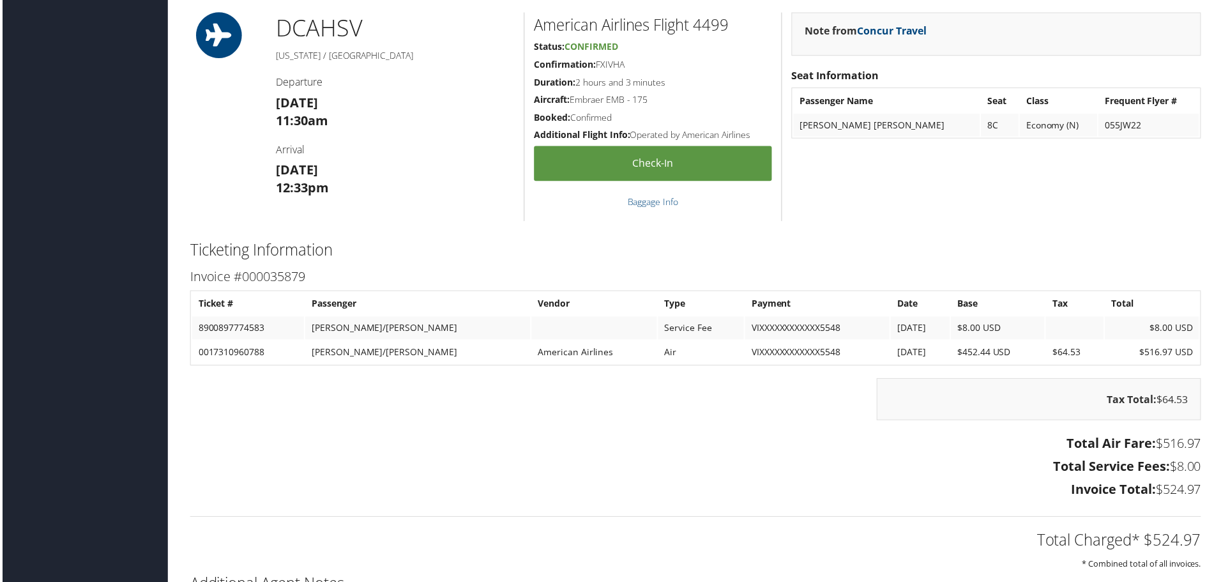
click at [379, 254] on h2 "Ticketing Information" at bounding box center [695, 251] width 1015 height 22
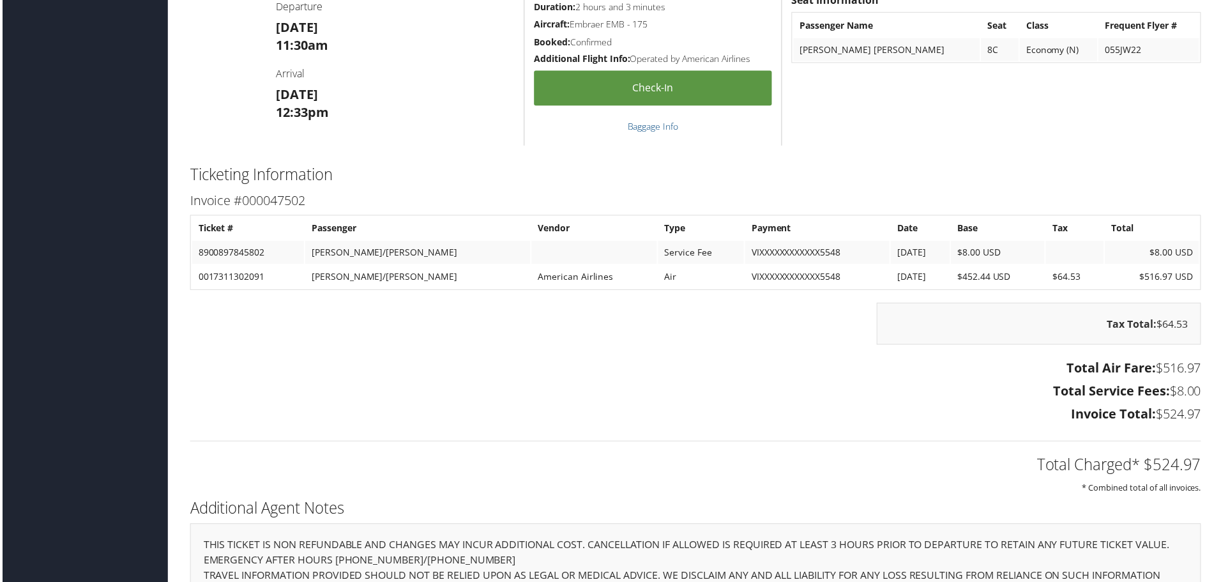
scroll to position [1277, 0]
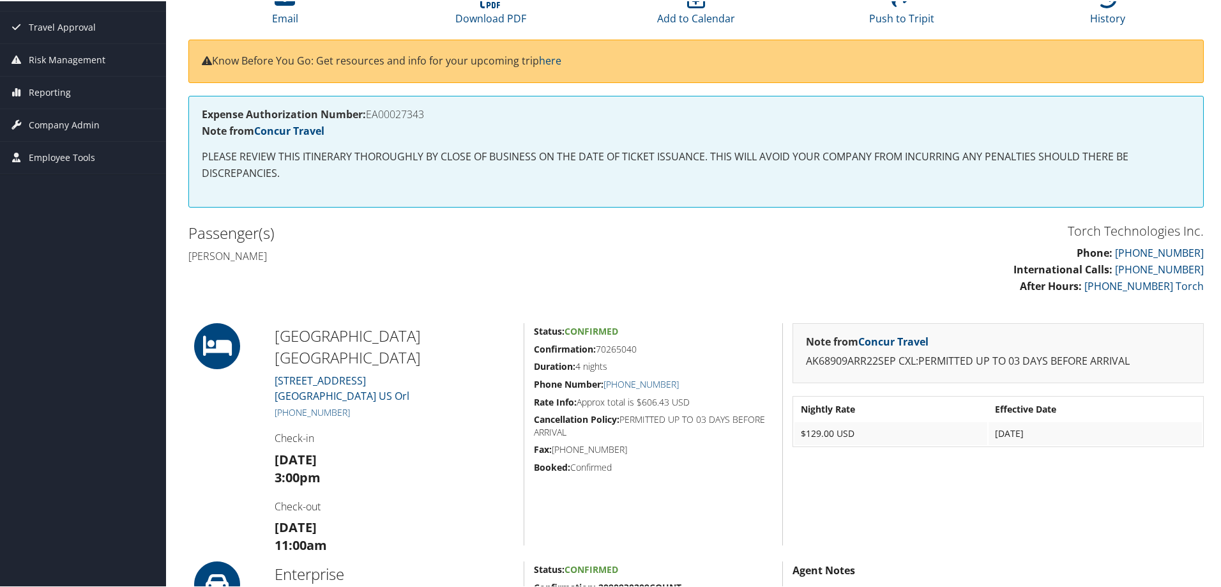
scroll to position [64, 0]
